Goal: Transaction & Acquisition: Book appointment/travel/reservation

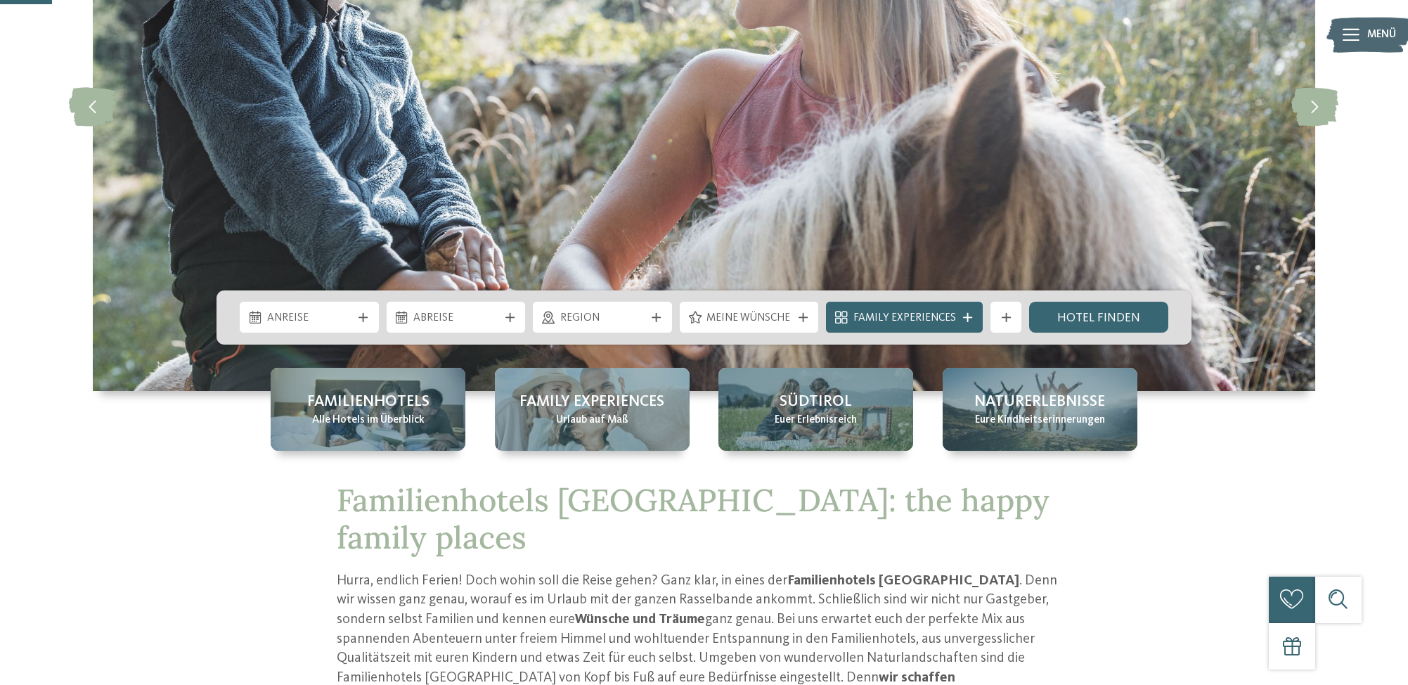
scroll to position [326, 0]
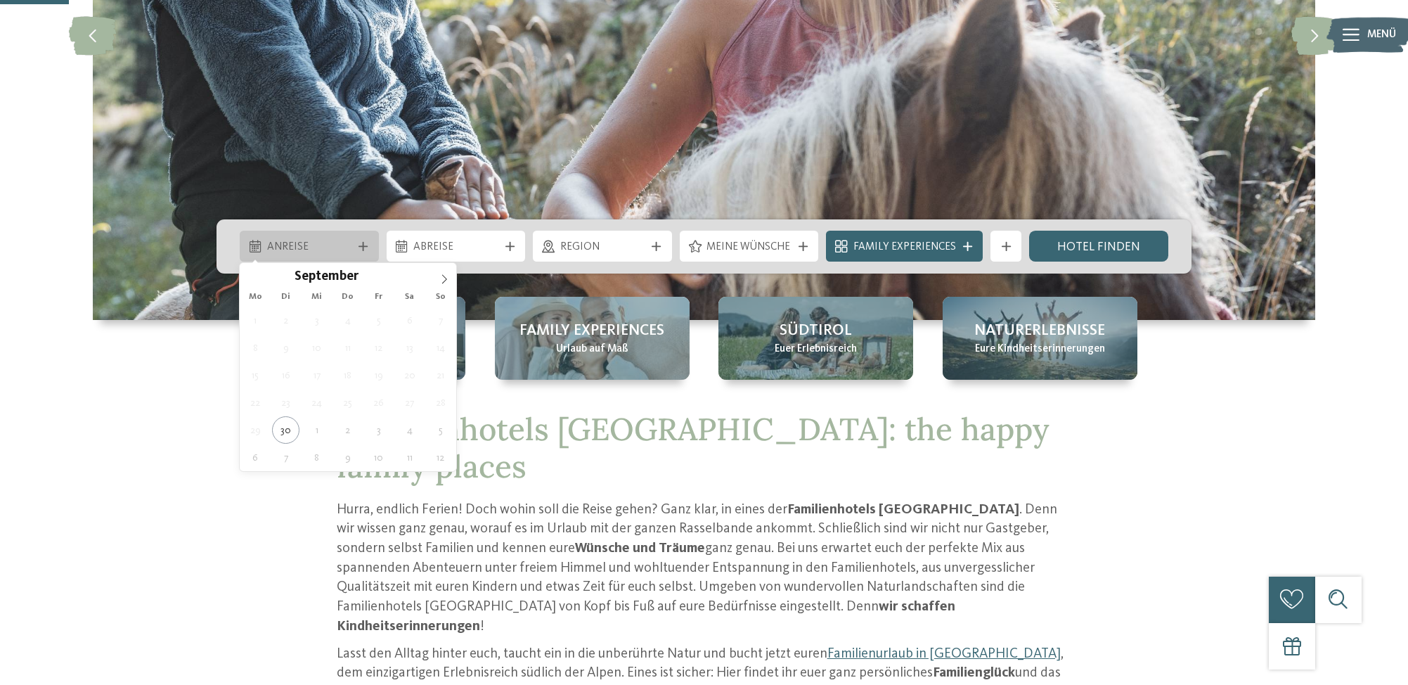
click at [345, 240] on span "Anreise" at bounding box center [309, 247] width 85 height 15
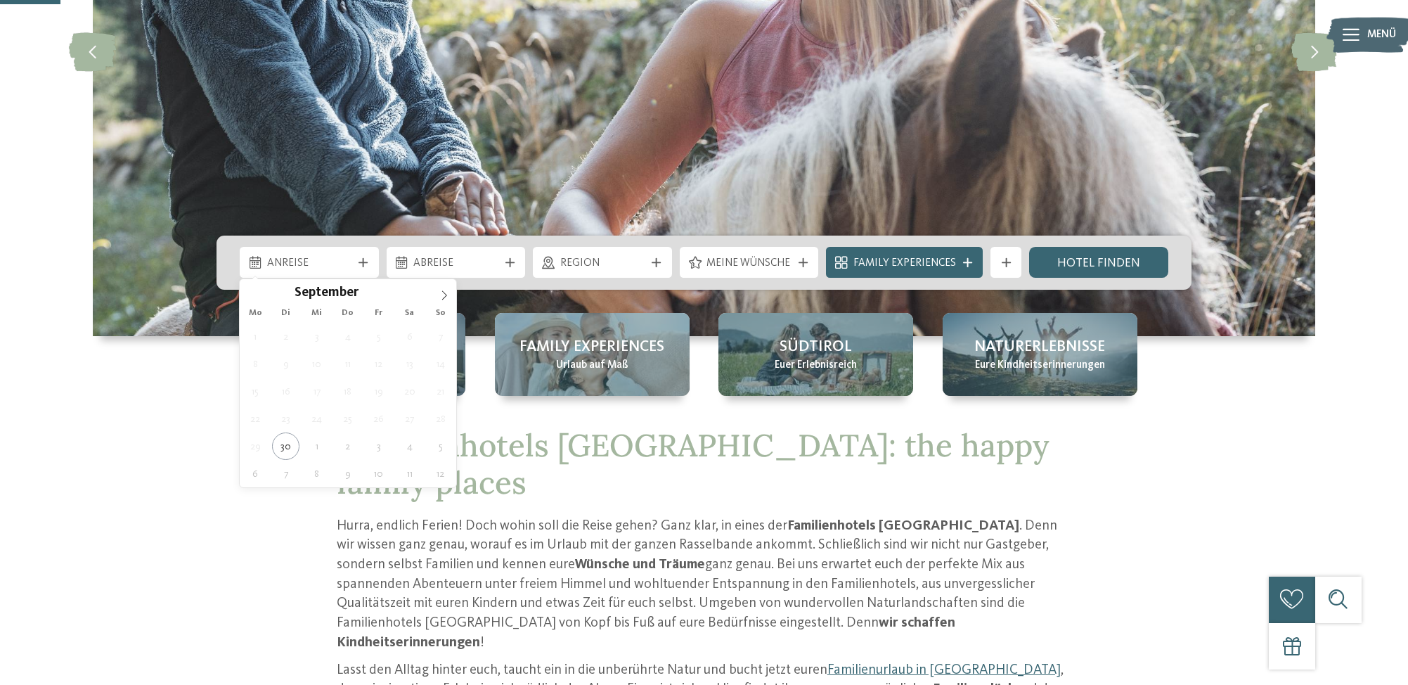
scroll to position [304, 0]
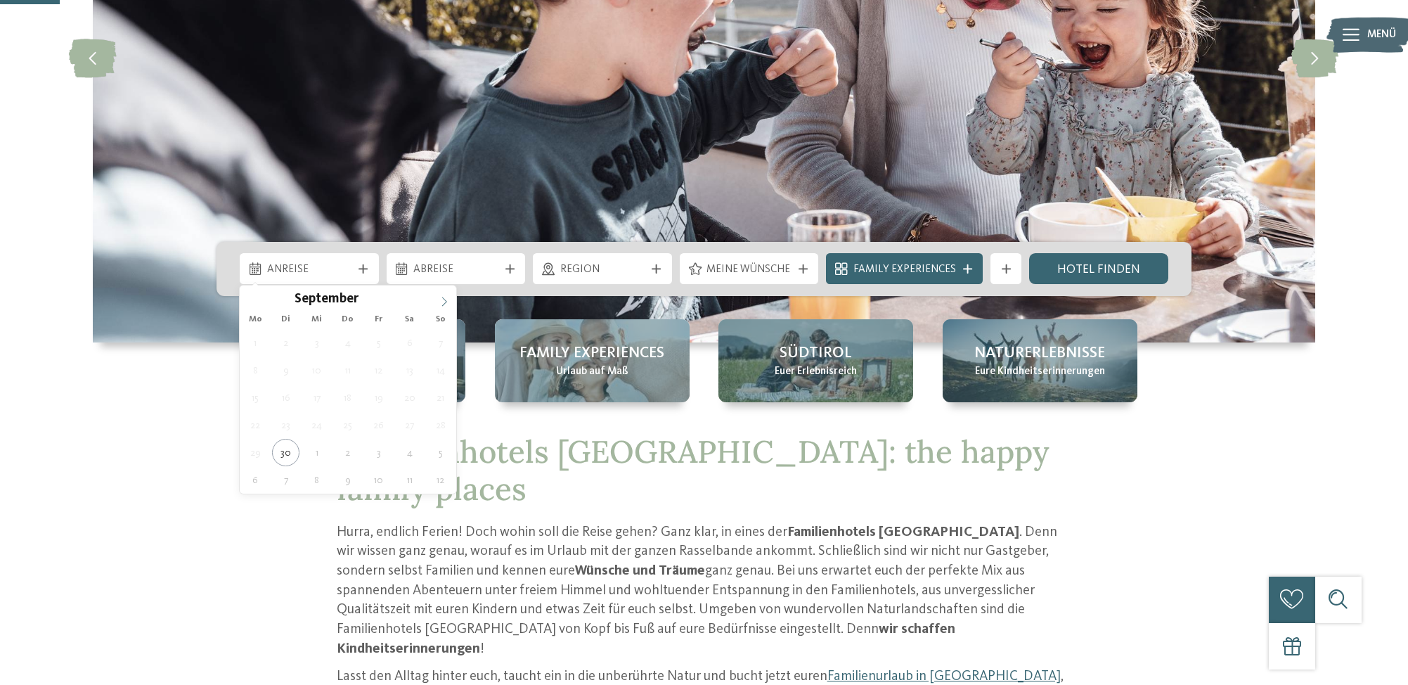
click at [443, 304] on icon at bounding box center [444, 302] width 10 height 10
type div "[DATE]"
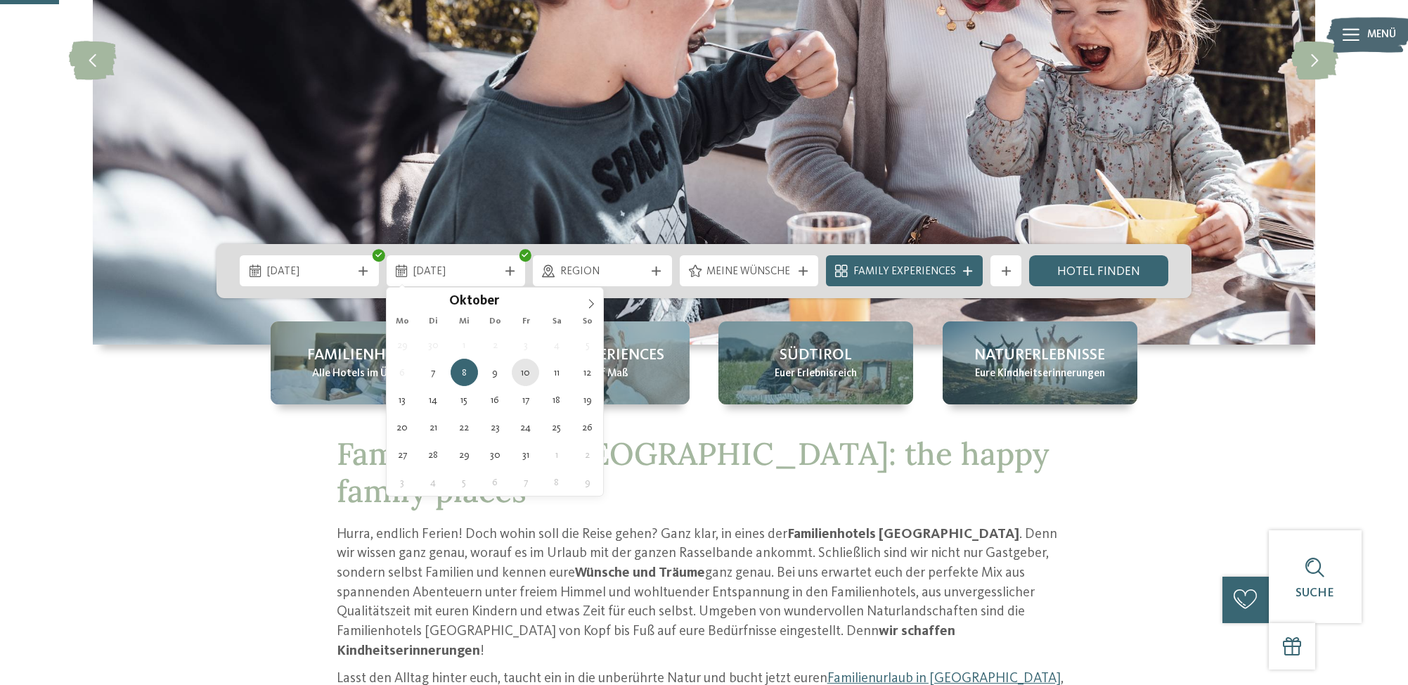
scroll to position [302, 1]
type div "[DATE]"
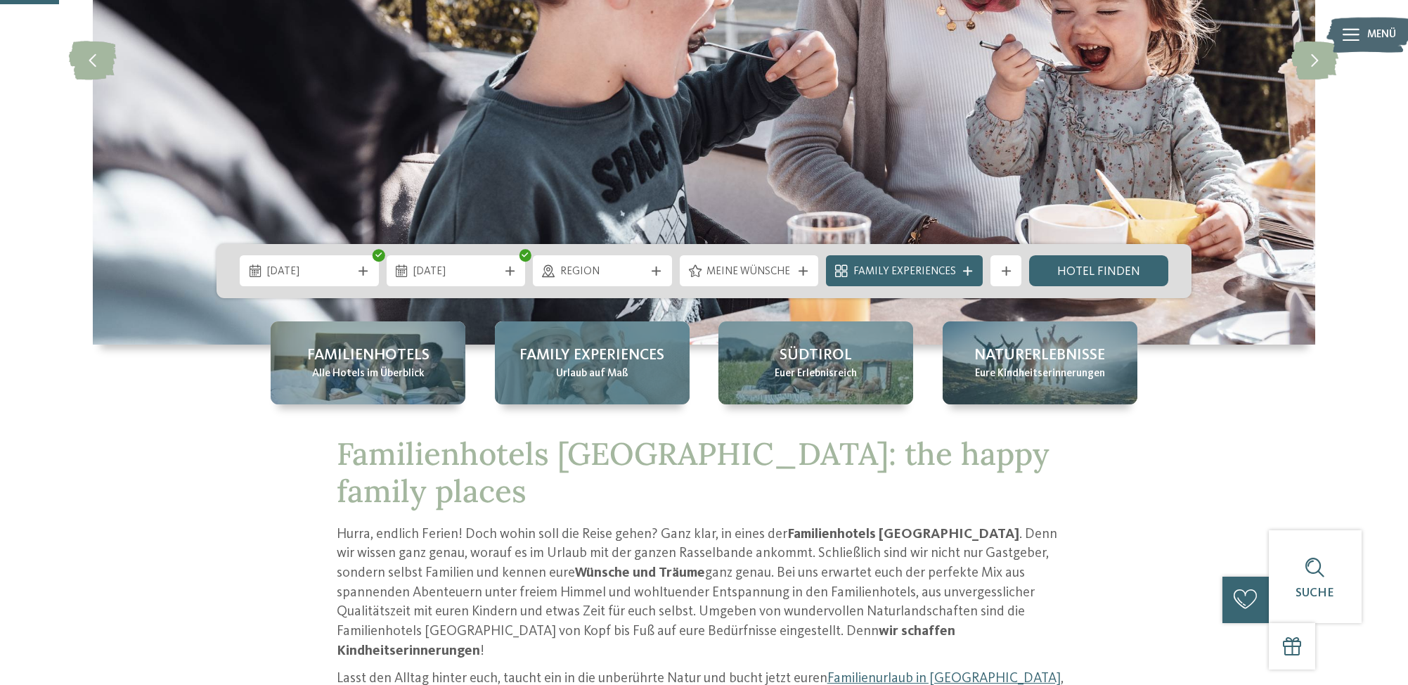
scroll to position [302, 0]
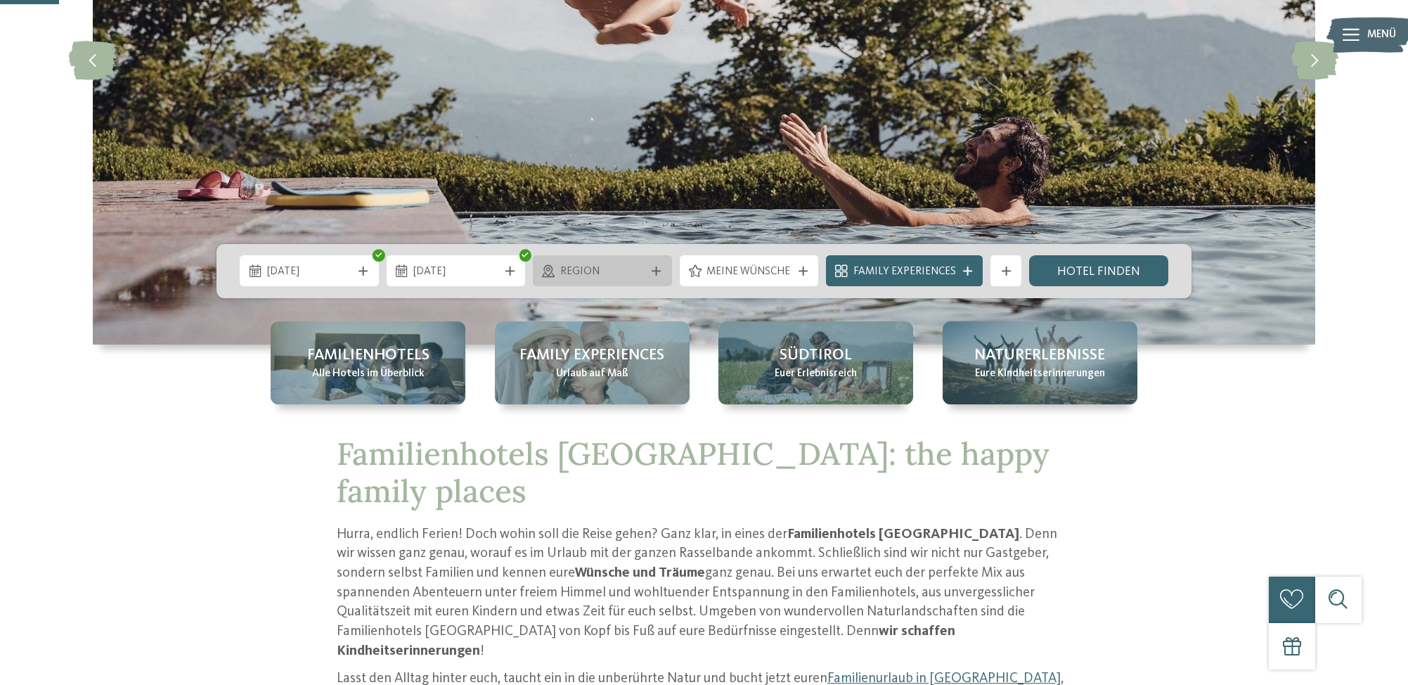
click at [625, 270] on span "Region" at bounding box center [602, 271] width 85 height 15
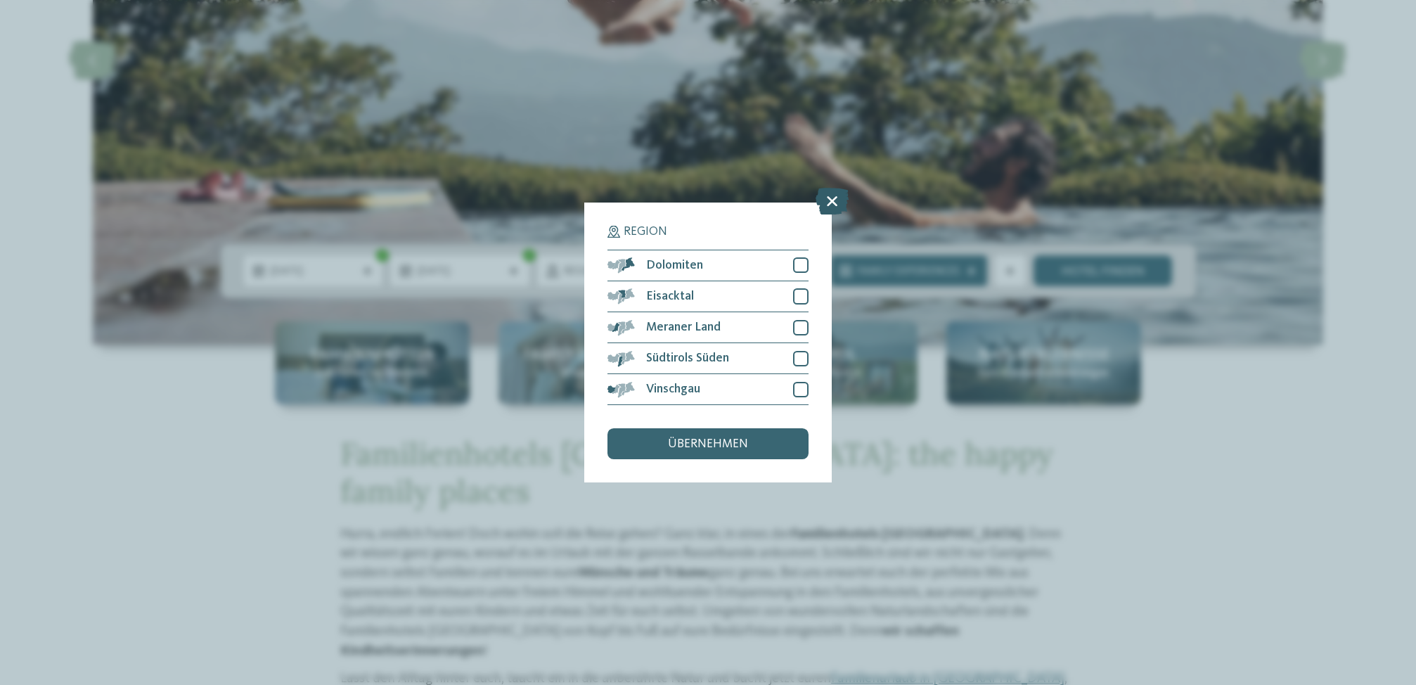
click at [832, 188] on icon at bounding box center [832, 201] width 33 height 27
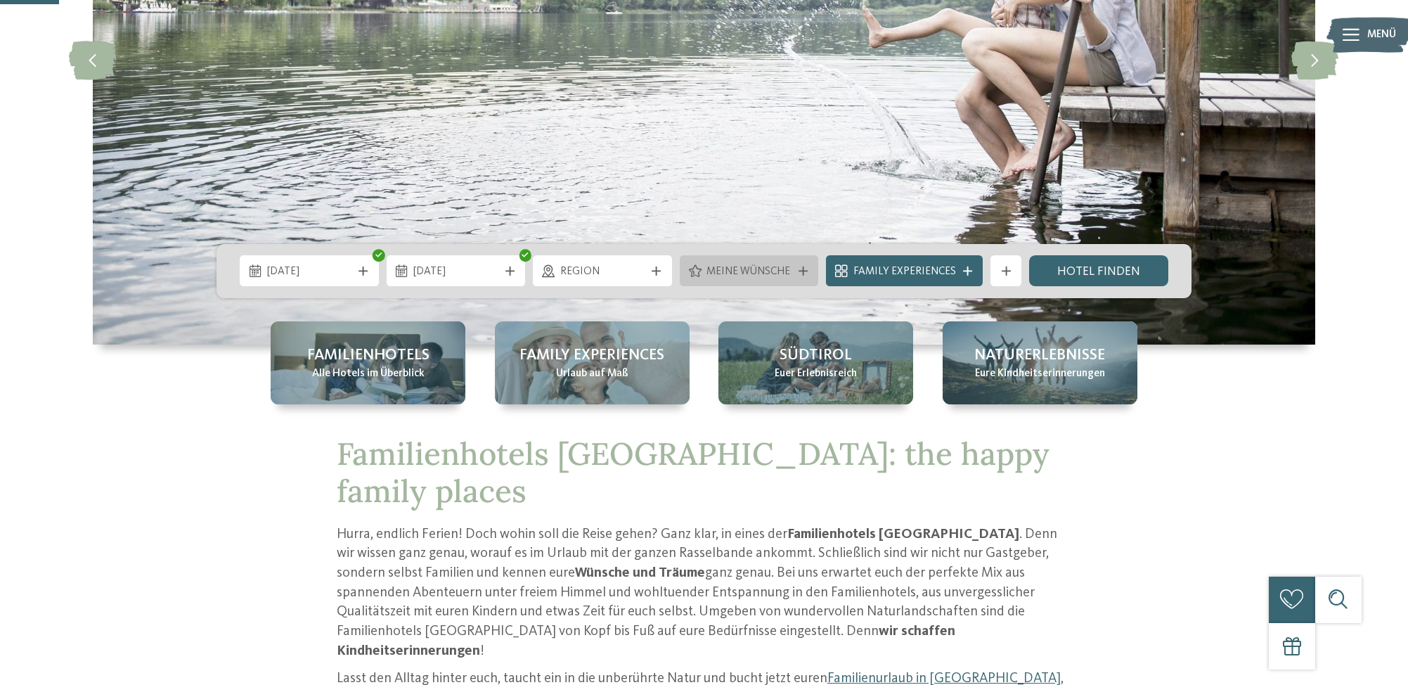
click at [768, 273] on span "Meine Wünsche" at bounding box center [749, 271] width 85 height 15
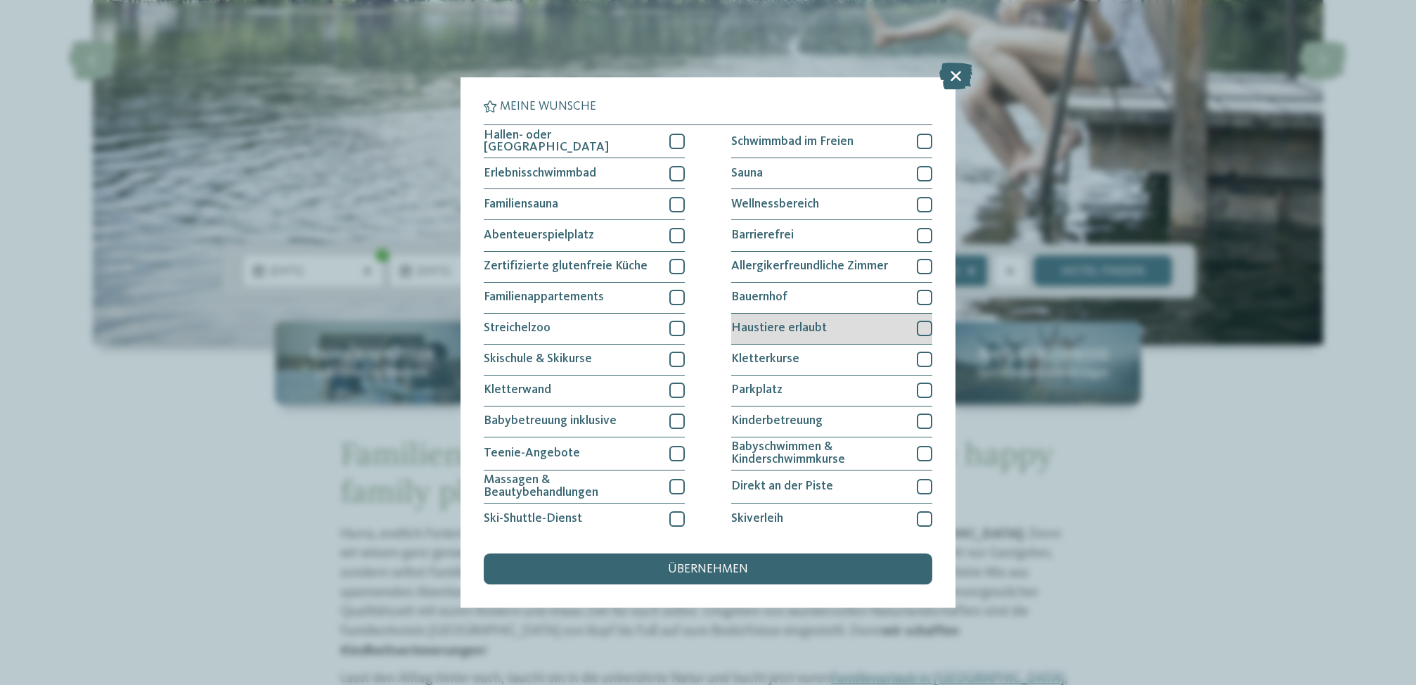
click at [922, 330] on div at bounding box center [924, 328] width 15 height 15
click at [737, 563] on span "übernehmen" at bounding box center [708, 569] width 80 height 13
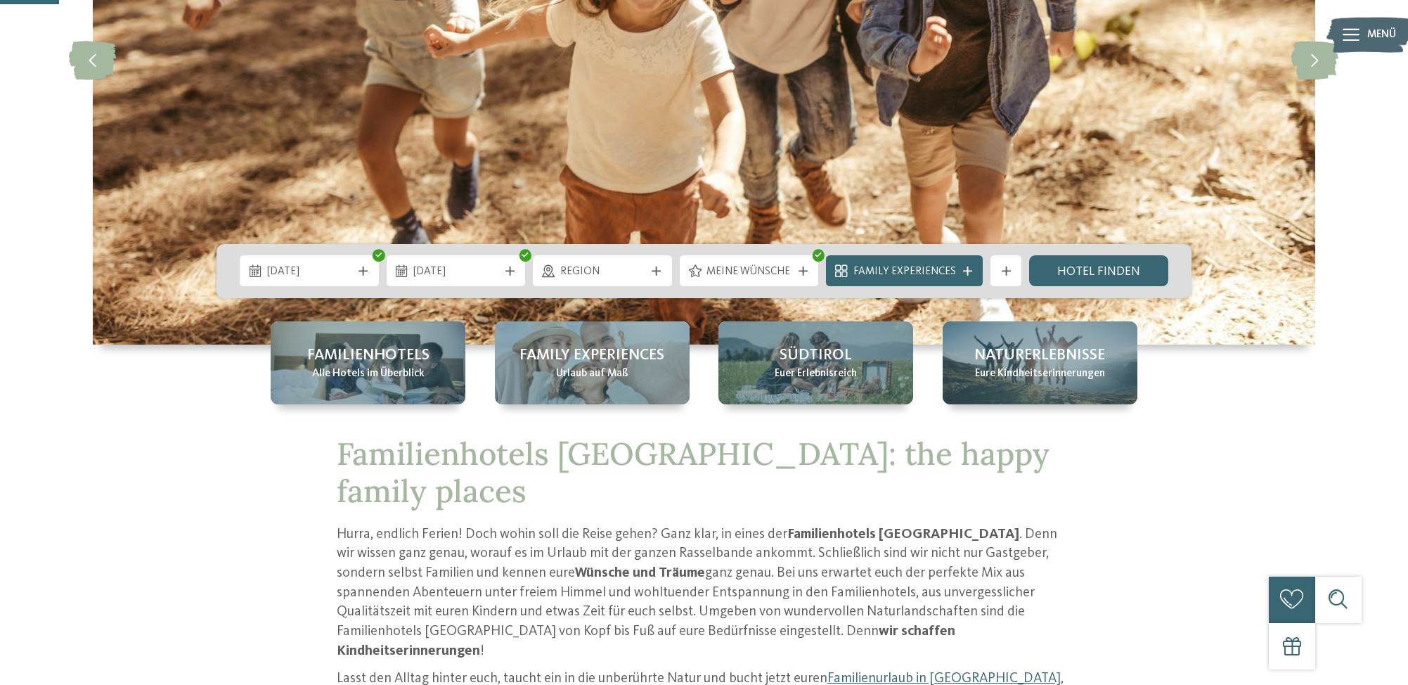
click at [1004, 271] on icon at bounding box center [1006, 270] width 9 height 9
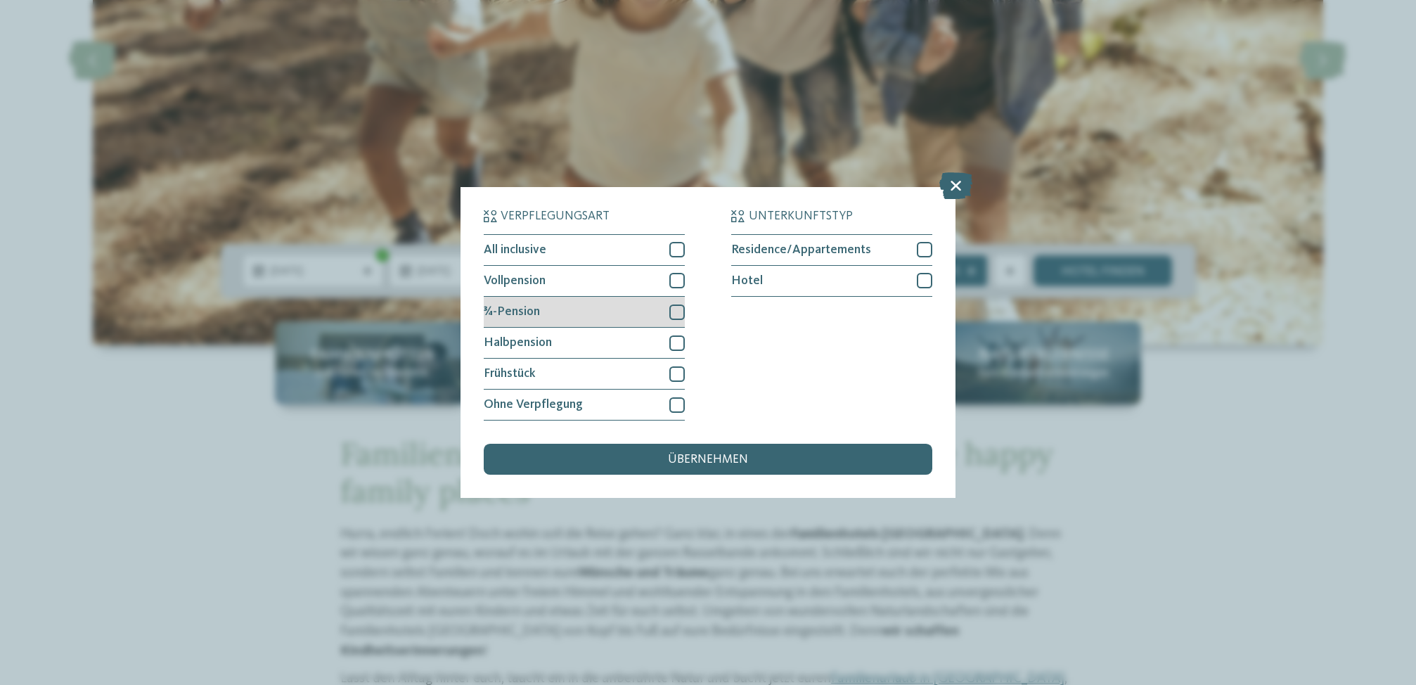
click at [683, 304] on div at bounding box center [676, 311] width 15 height 15
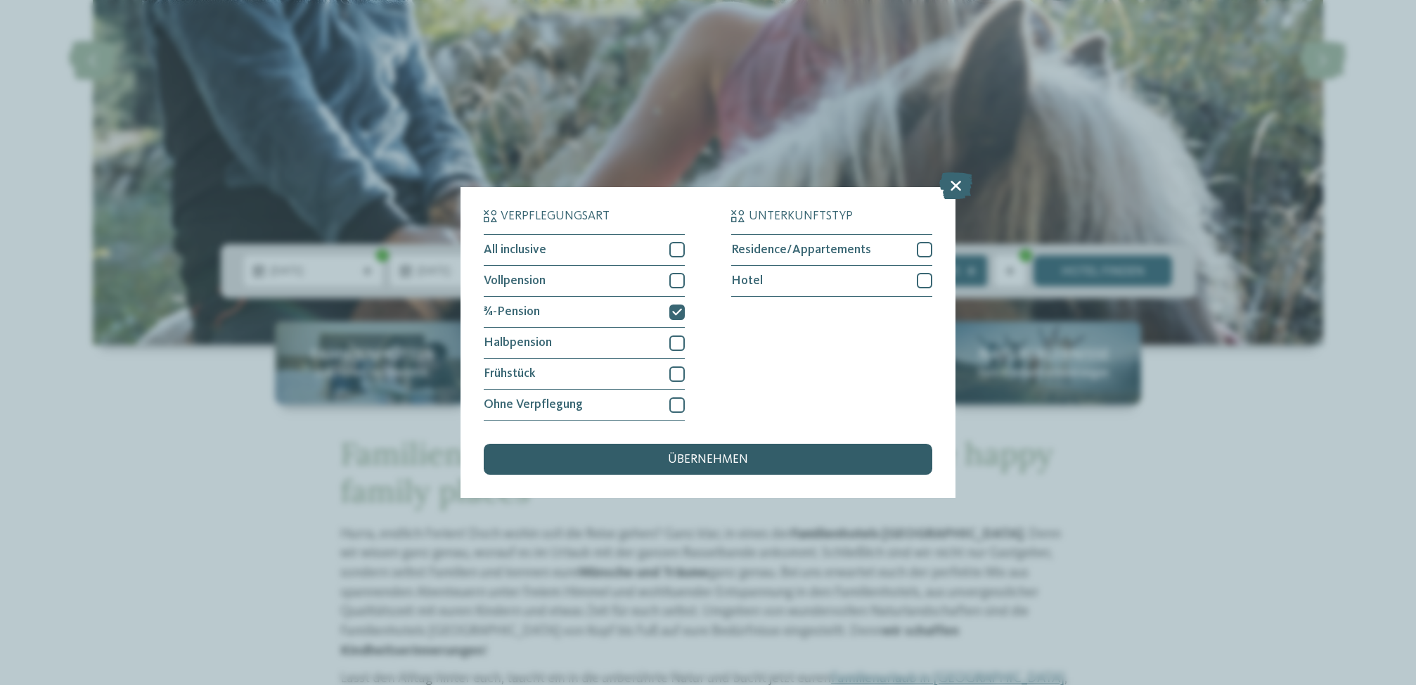
click at [735, 454] on span "übernehmen" at bounding box center [708, 460] width 80 height 13
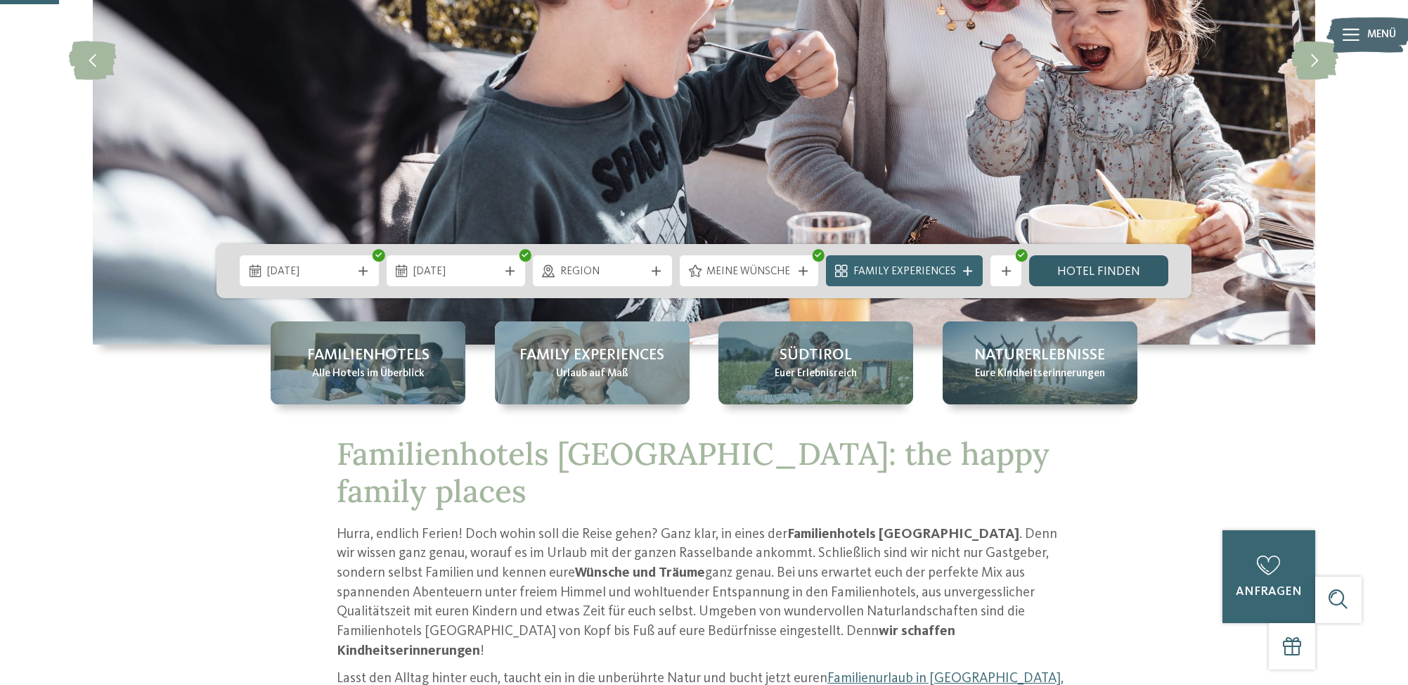
click at [1128, 281] on link "Hotel finden" at bounding box center [1098, 270] width 139 height 31
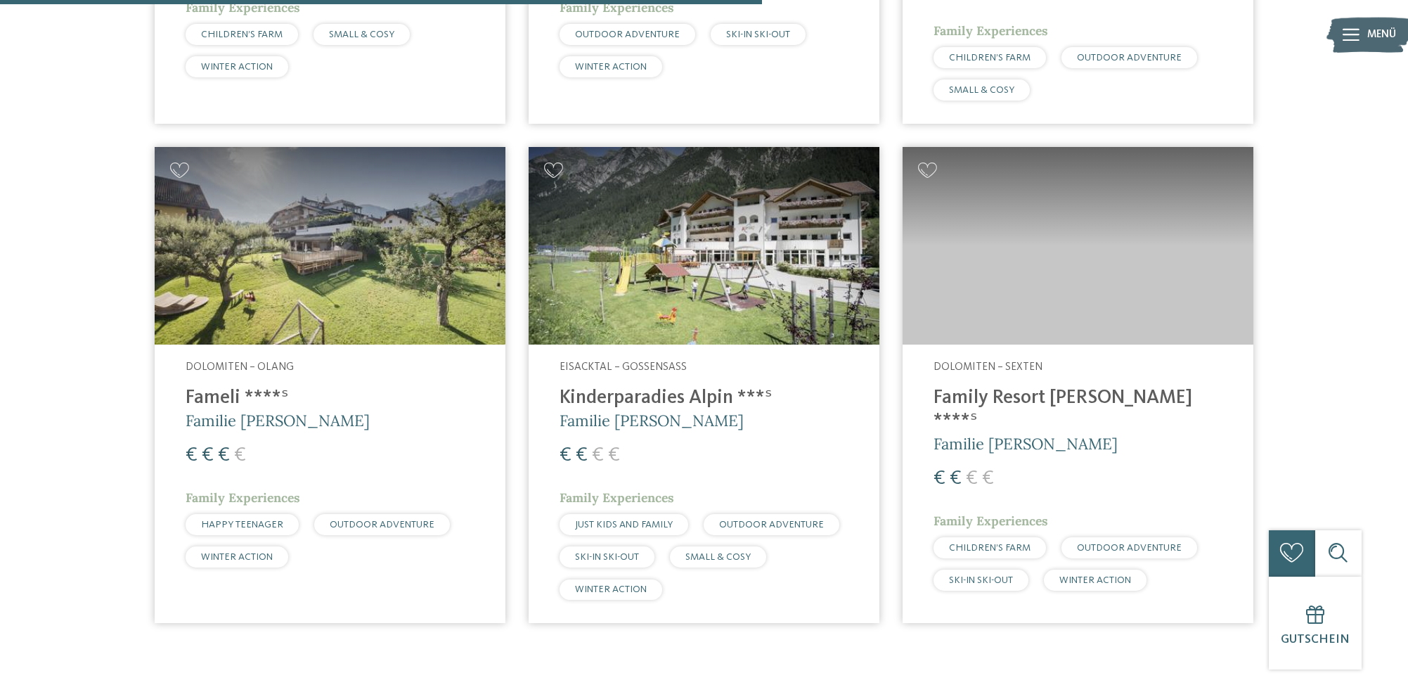
scroll to position [949, 0]
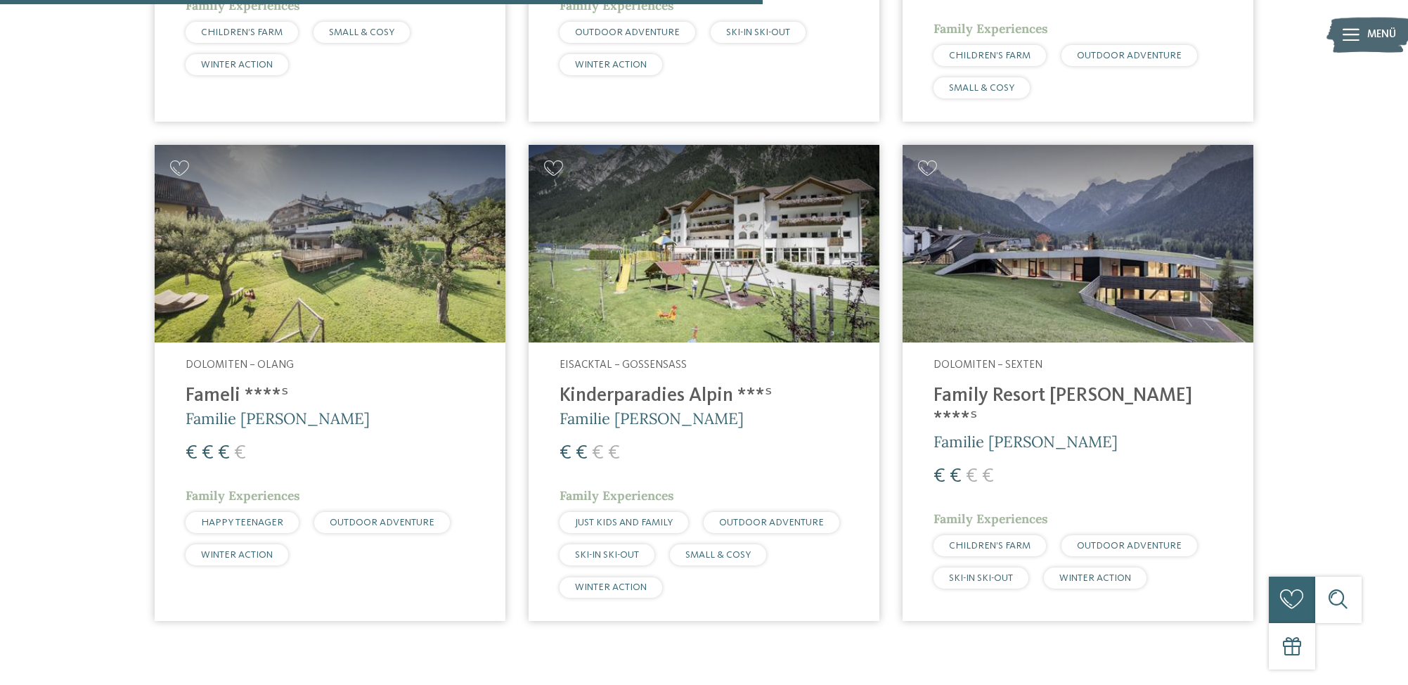
click at [1123, 284] on img at bounding box center [1078, 244] width 351 height 198
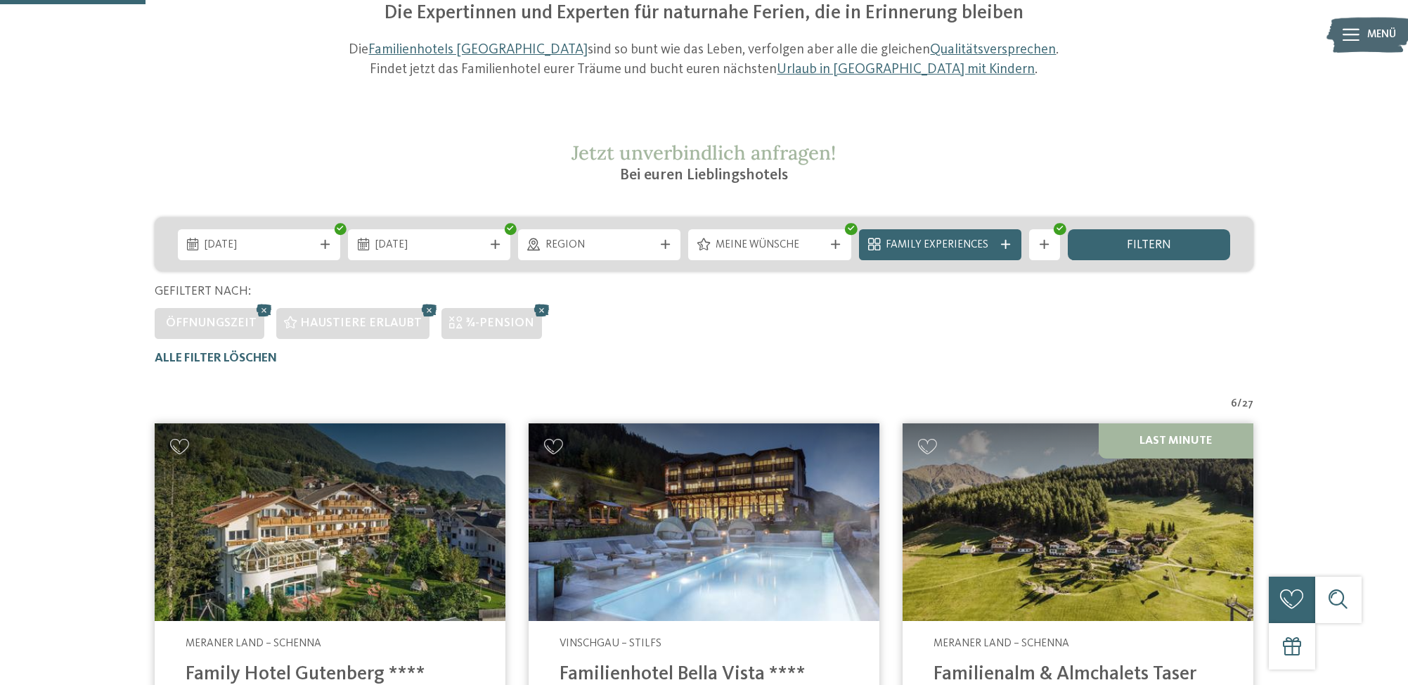
scroll to position [181, 0]
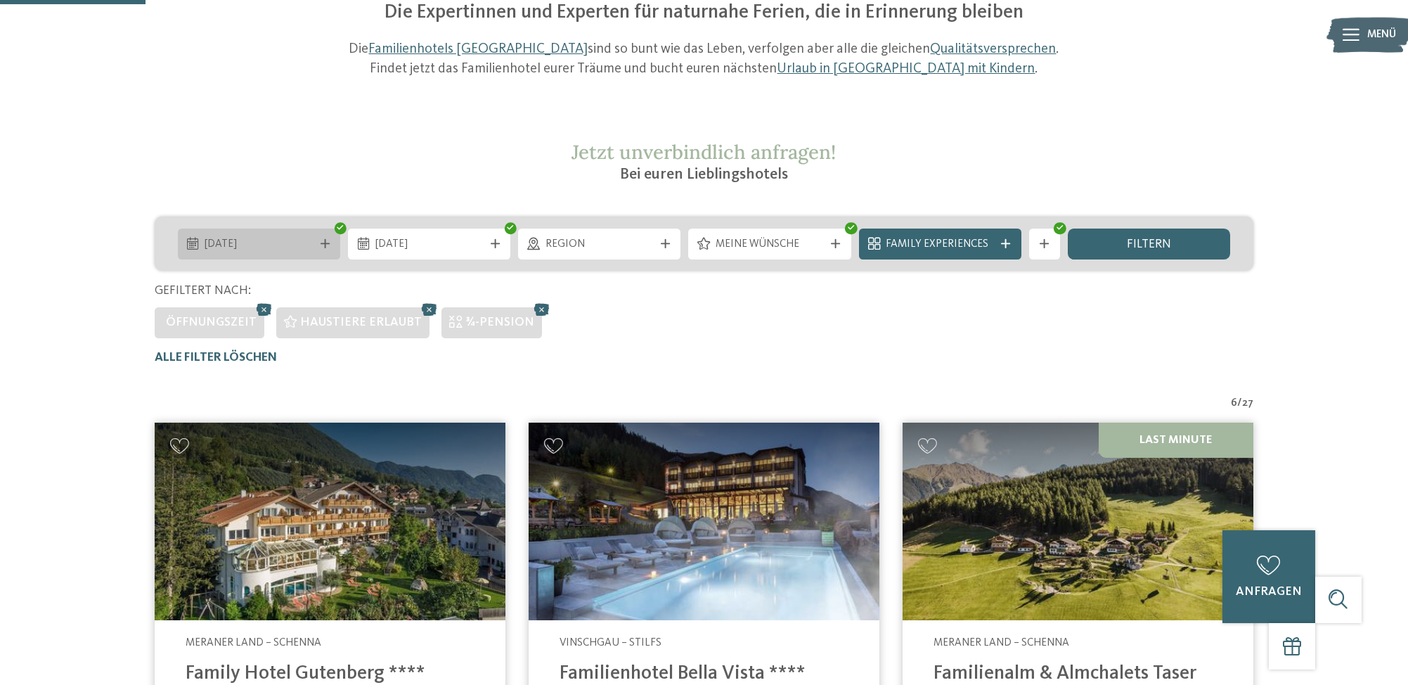
click at [290, 230] on div "[DATE]" at bounding box center [259, 244] width 162 height 31
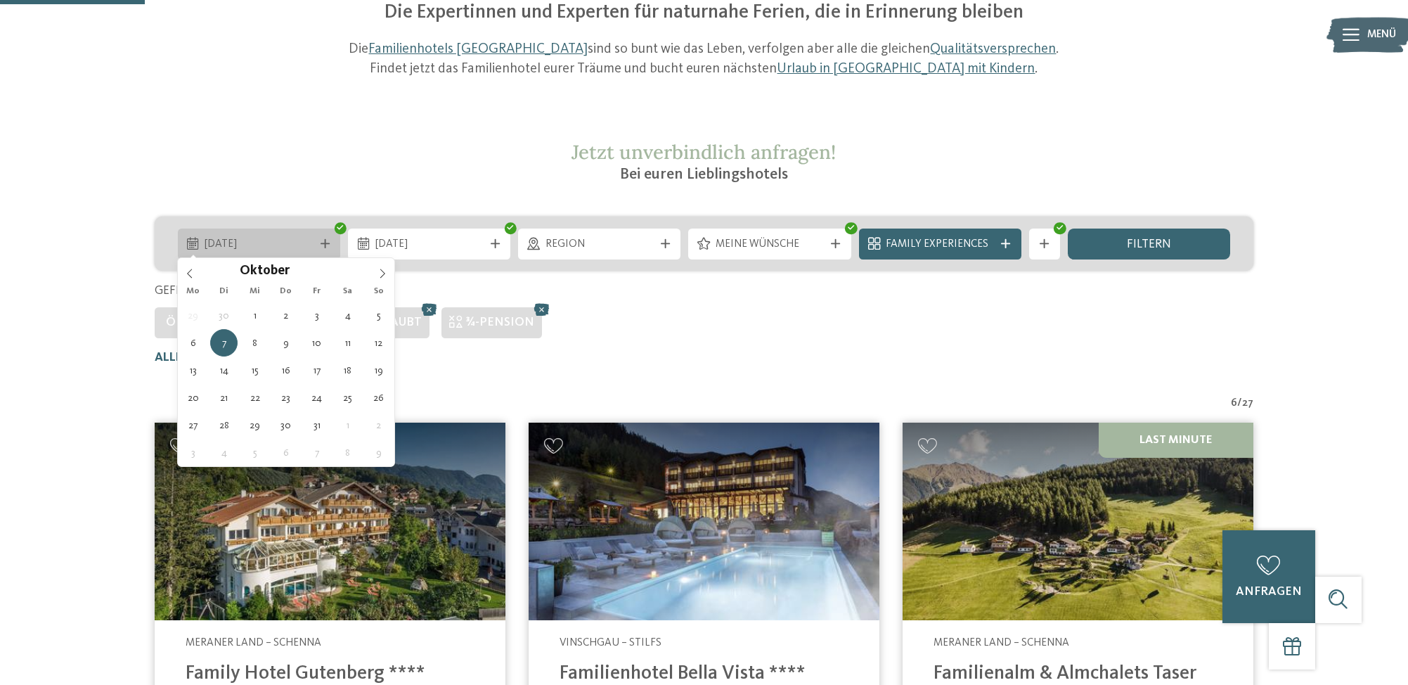
scroll to position [180, 0]
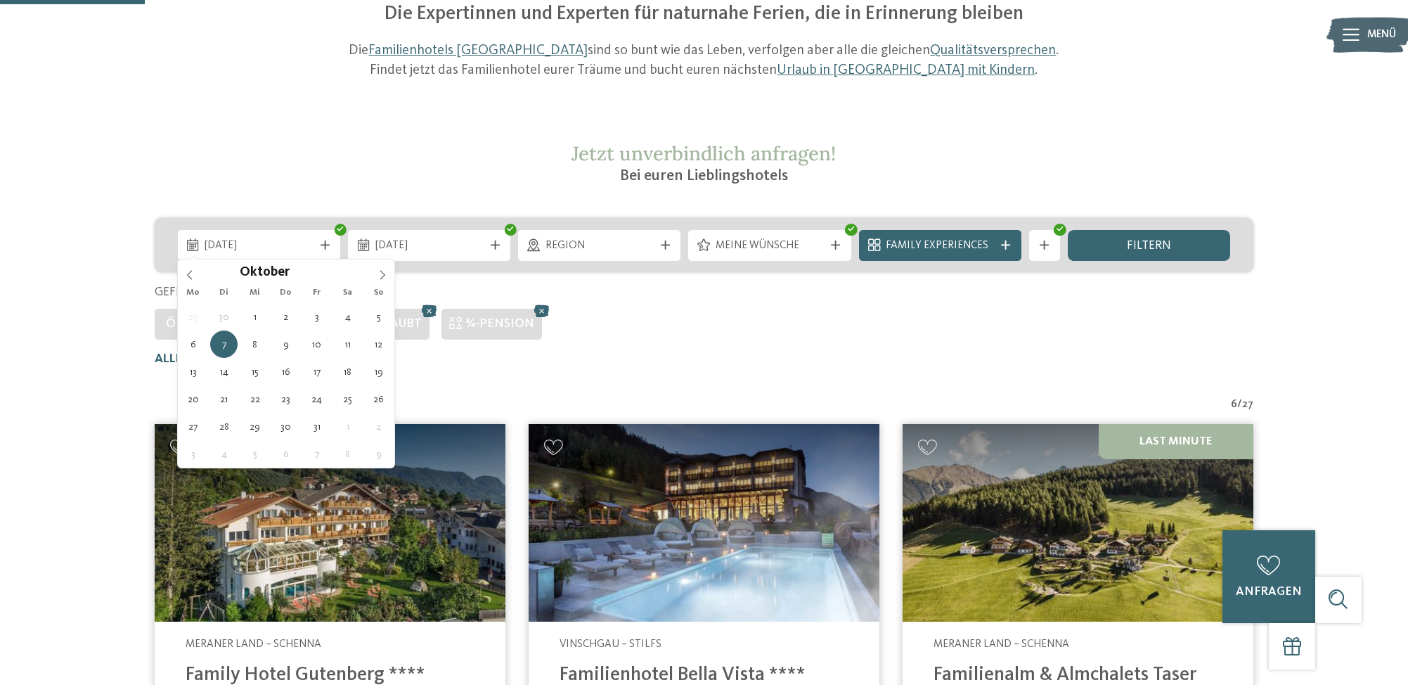
type div "06.10.2025"
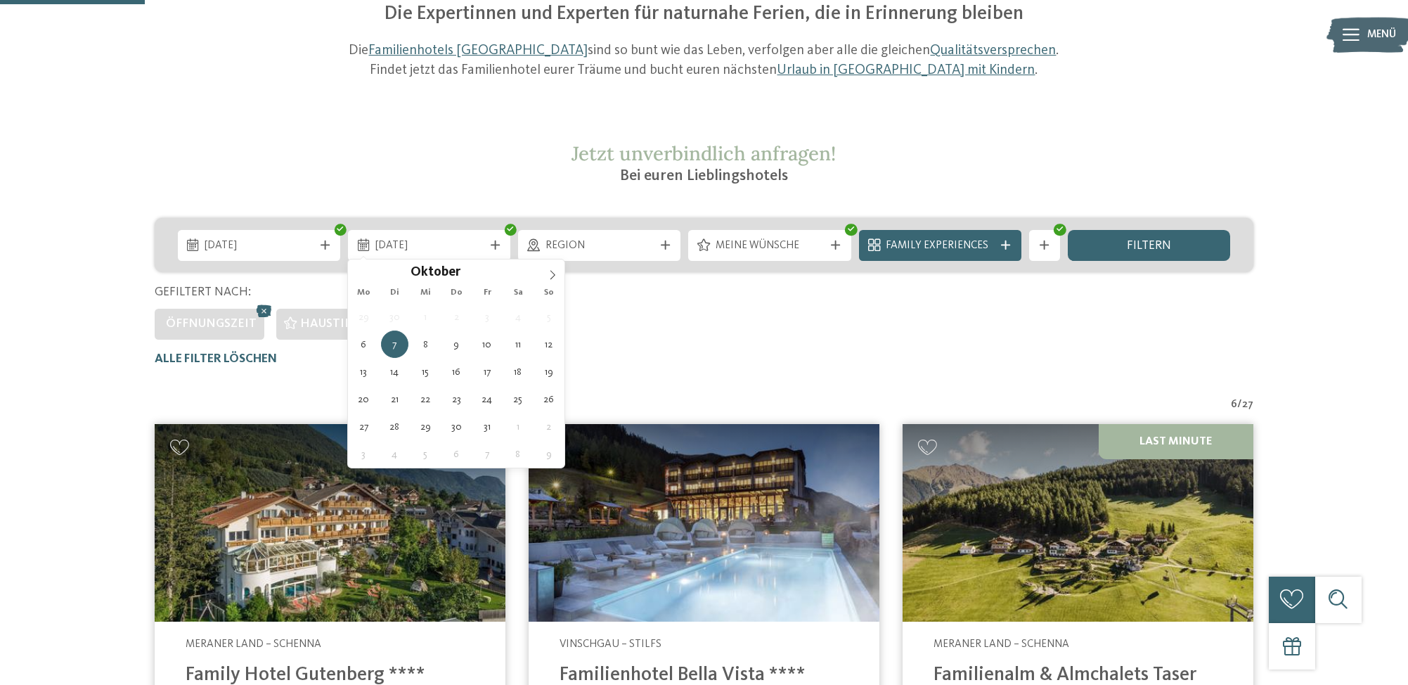
type div "09.10.2025"
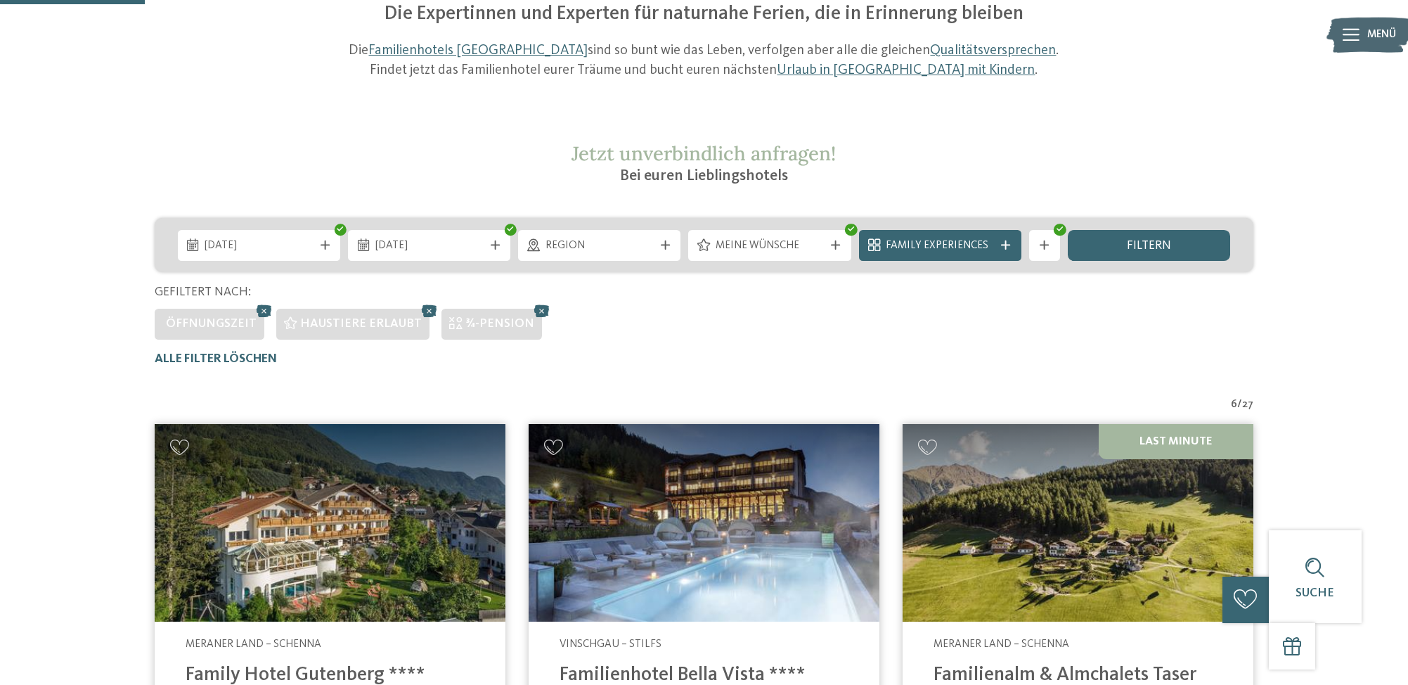
click at [1176, 246] on div "filtern" at bounding box center [1149, 245] width 162 height 31
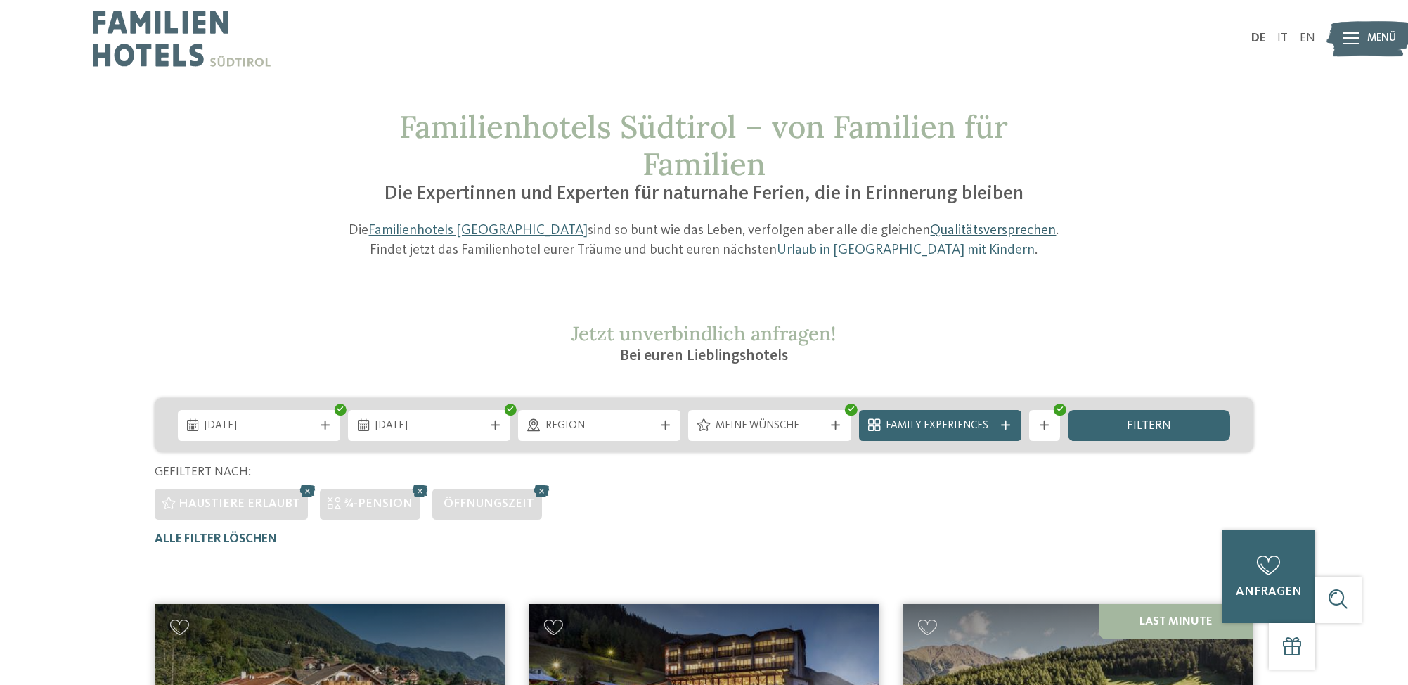
scroll to position [0, 0]
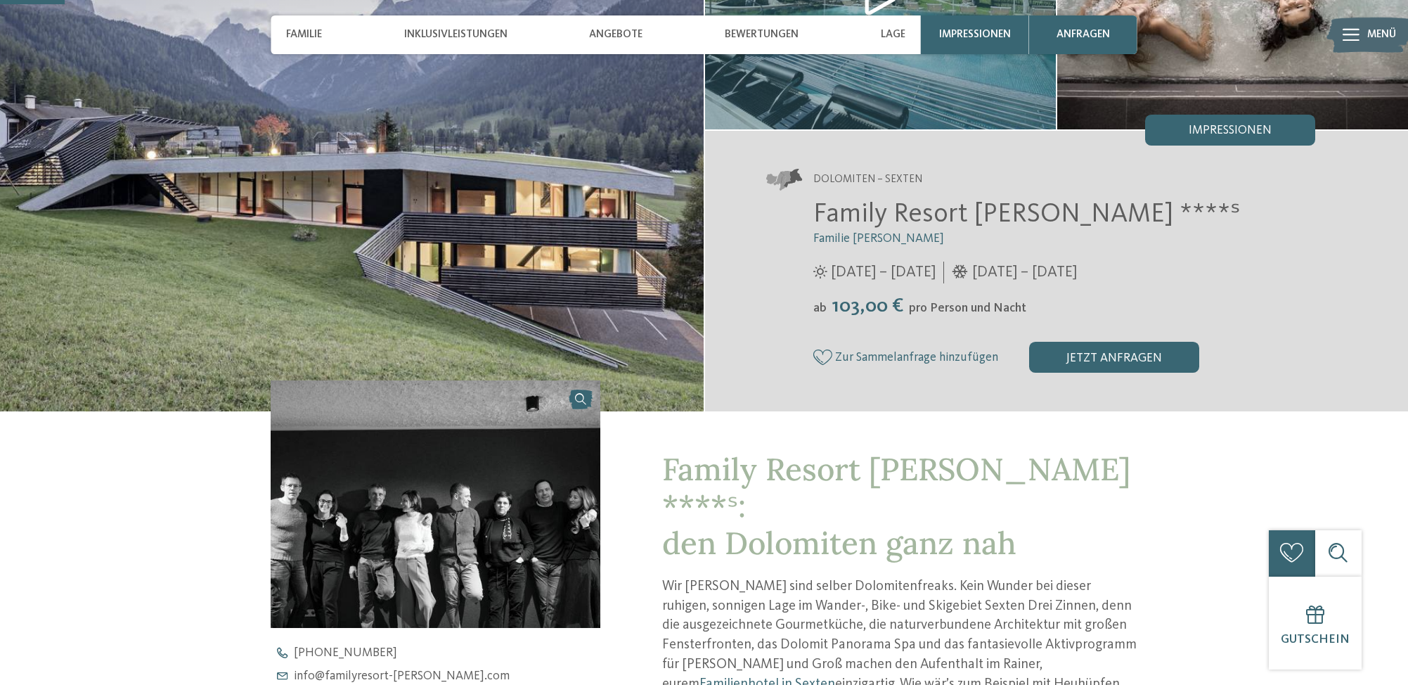
scroll to position [211, 0]
